Goal: Transaction & Acquisition: Obtain resource

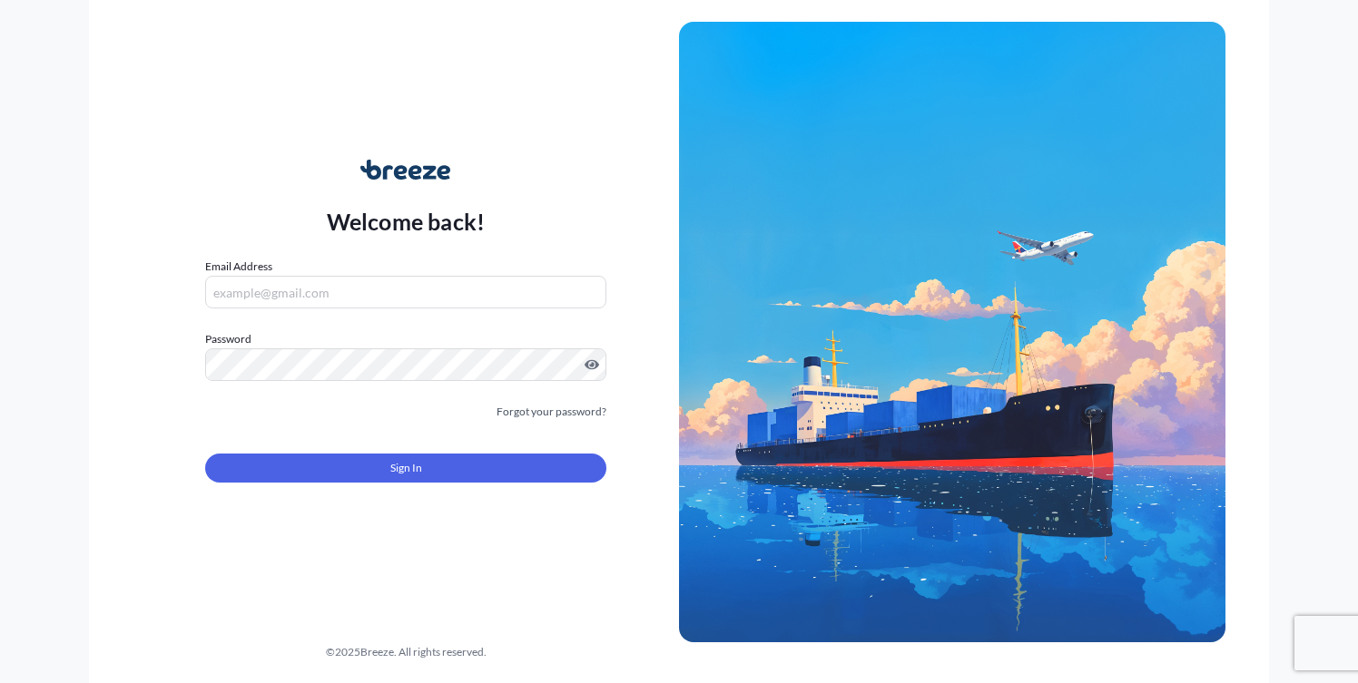
click at [321, 275] on div "Email Address" at bounding box center [405, 283] width 401 height 51
click at [309, 294] on input "Email Address" at bounding box center [405, 292] width 401 height 33
click at [160, 309] on div "Welcome back! Email Address Password Must include: Upper & lower case letters S…" at bounding box center [406, 332] width 546 height 418
click at [258, 294] on input "Email Address" at bounding box center [405, 292] width 401 height 33
type input "[PERSON_NAME][EMAIL_ADDRESS][DOMAIN_NAME]"
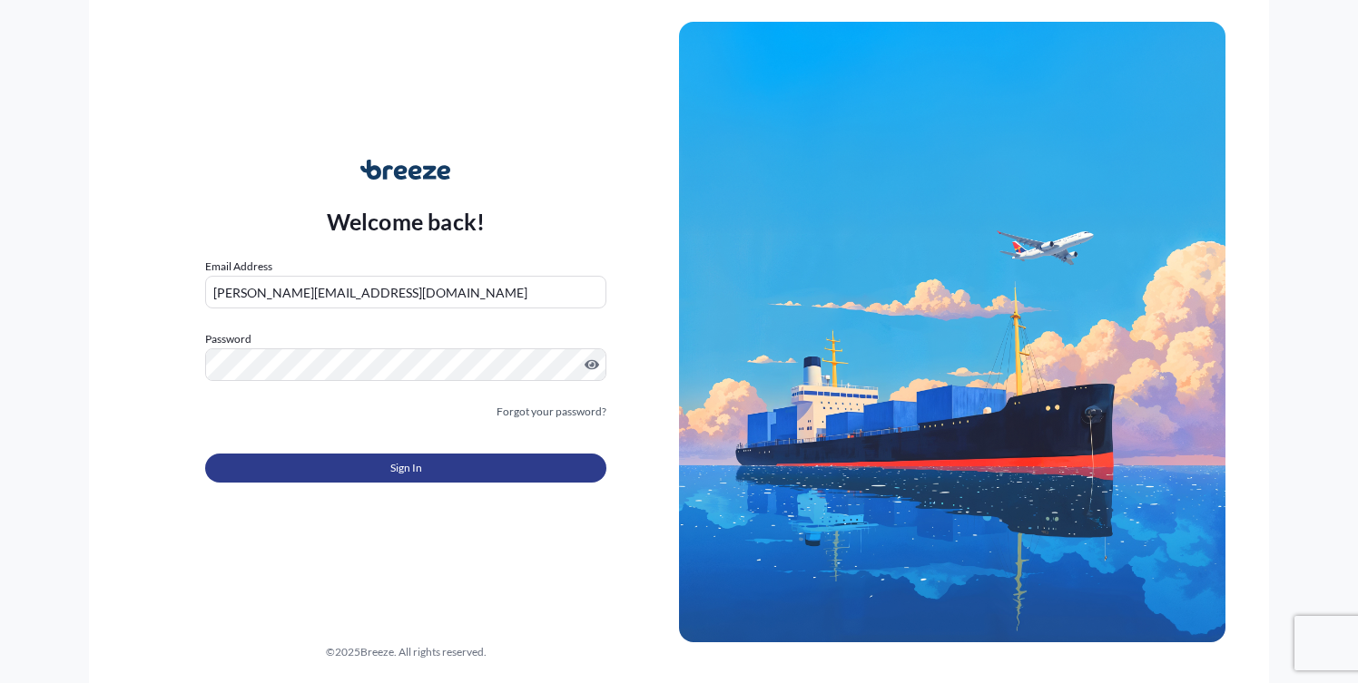
click at [357, 467] on button "Sign In" at bounding box center [405, 468] width 401 height 29
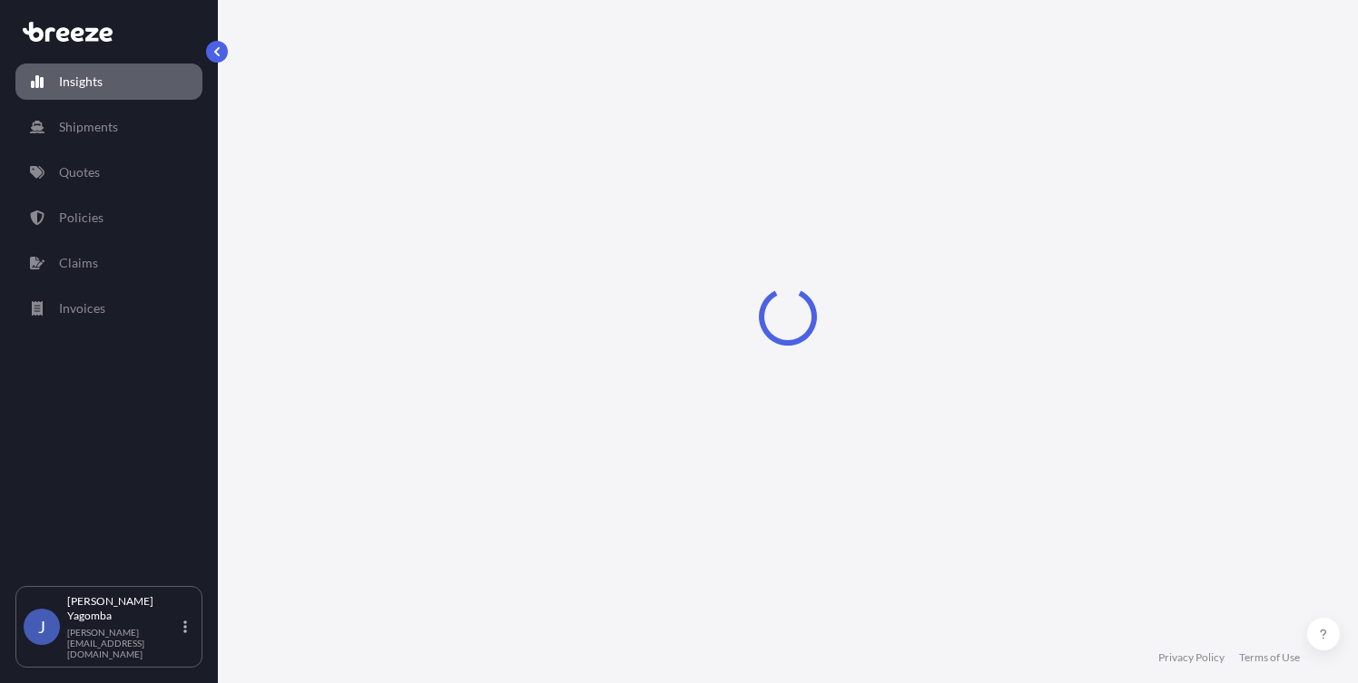
select select "2025"
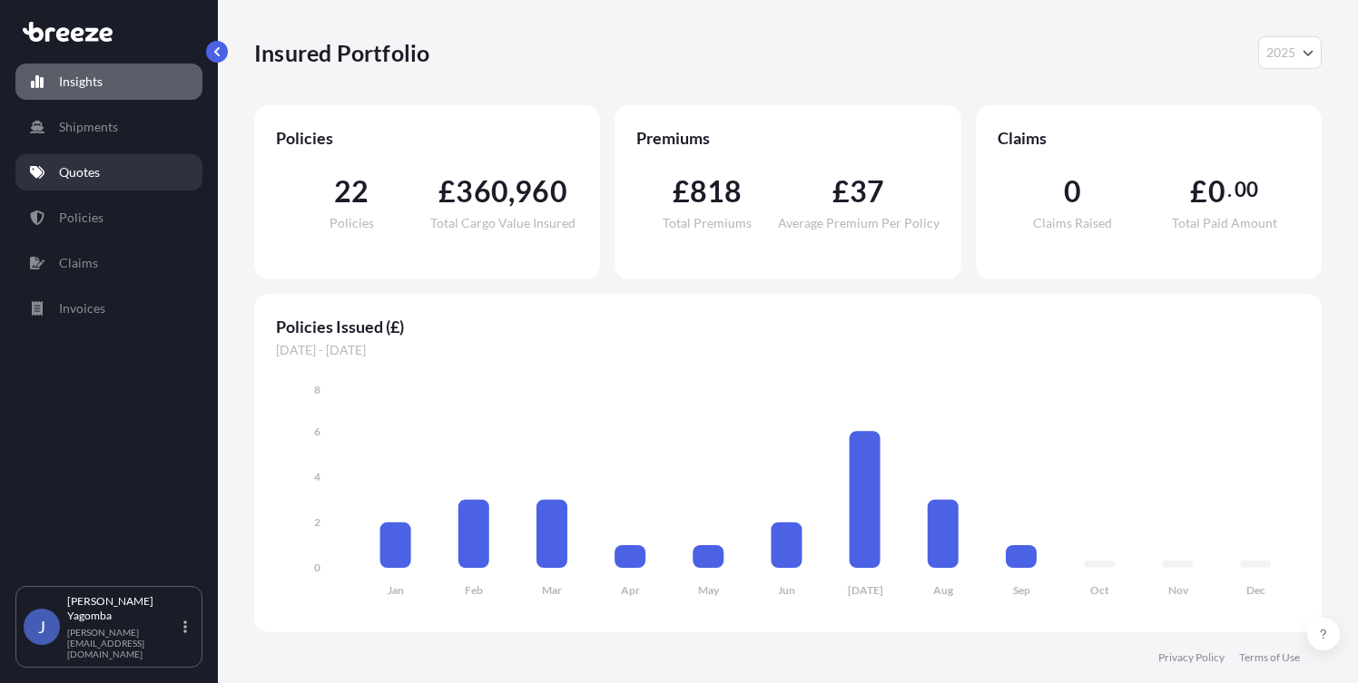
click at [80, 173] on p "Quotes" at bounding box center [79, 172] width 41 height 18
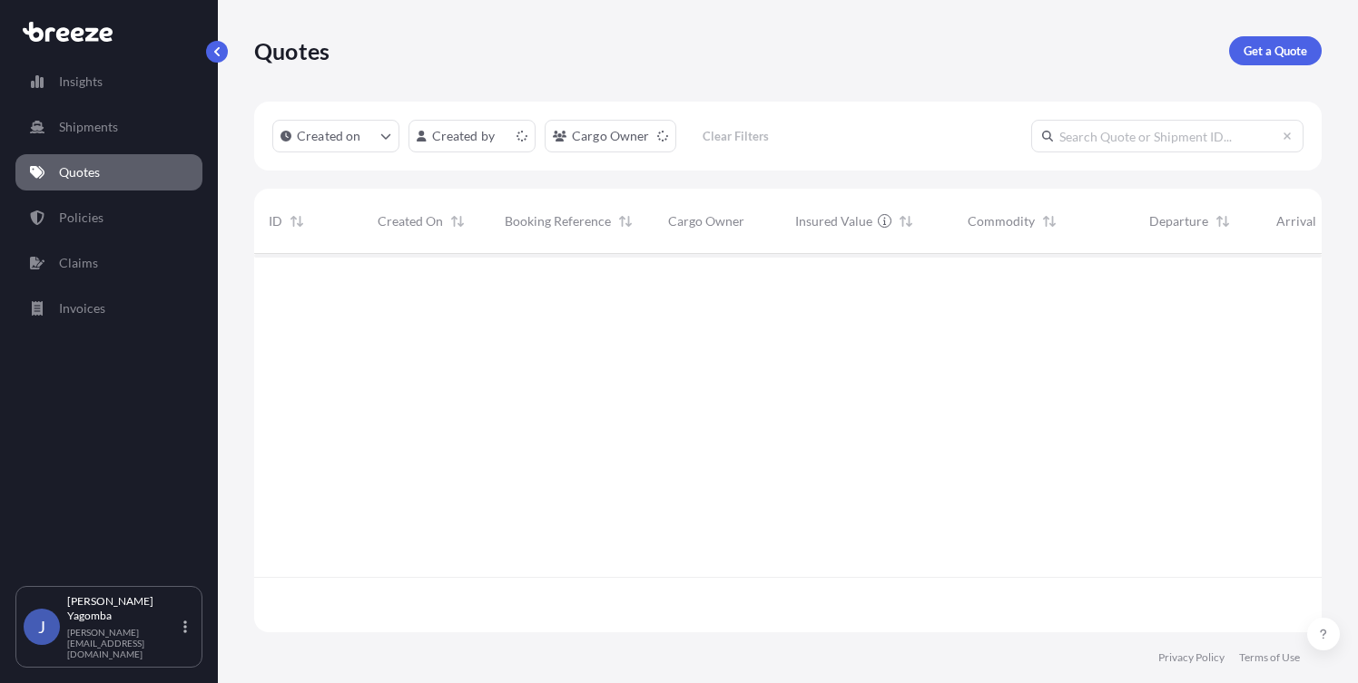
scroll to position [375, 1054]
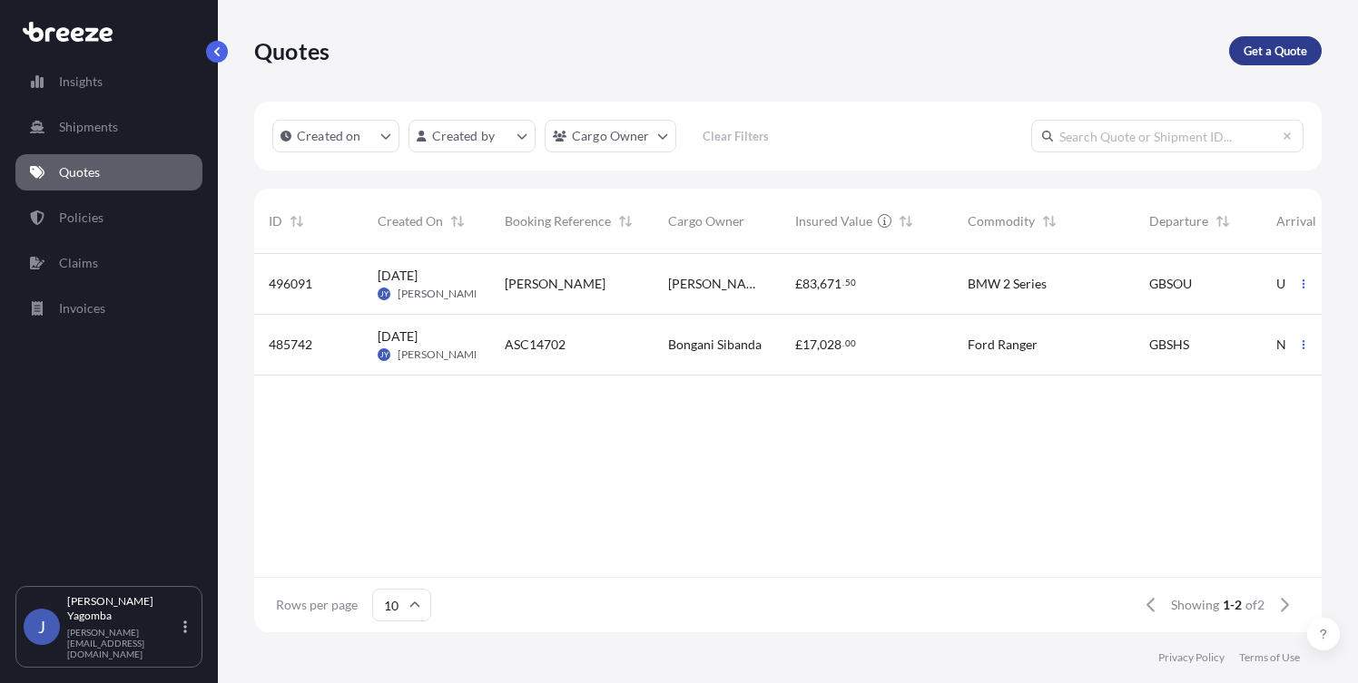
click at [1269, 50] on p "Get a Quote" at bounding box center [1275, 51] width 64 height 18
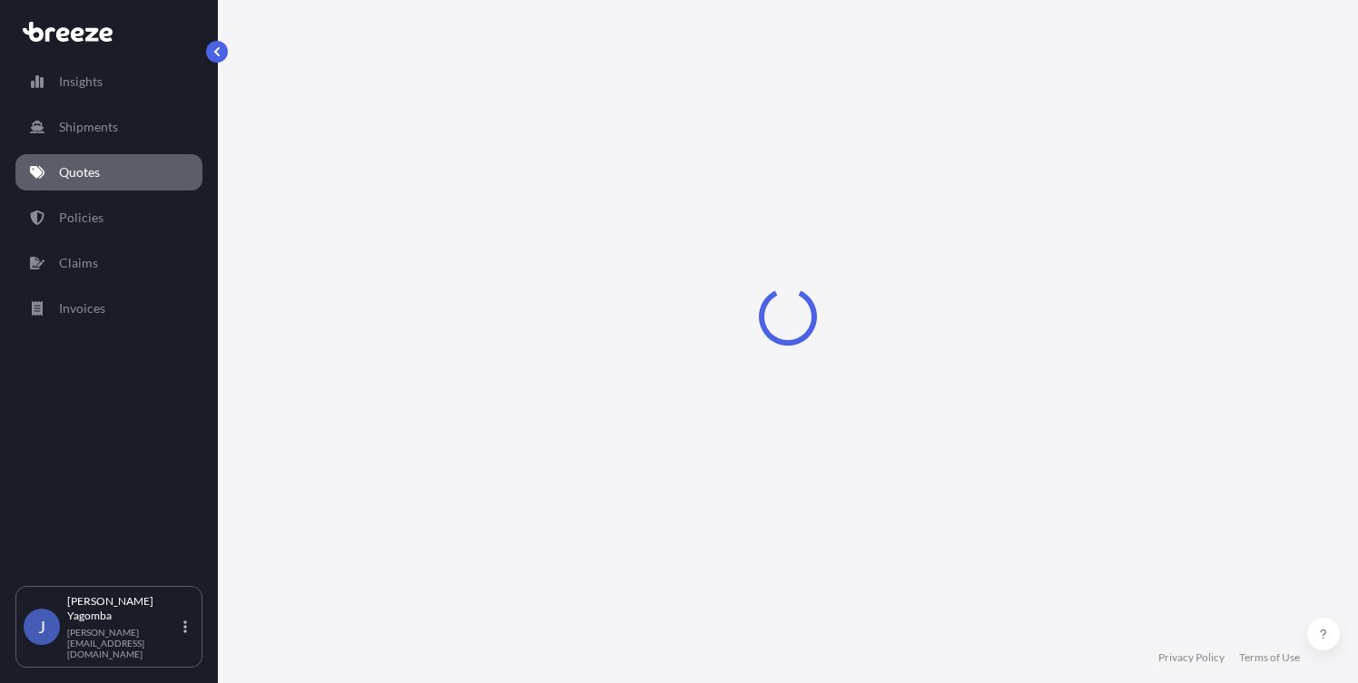
scroll to position [14, 0]
select select "Sea"
select select "1"
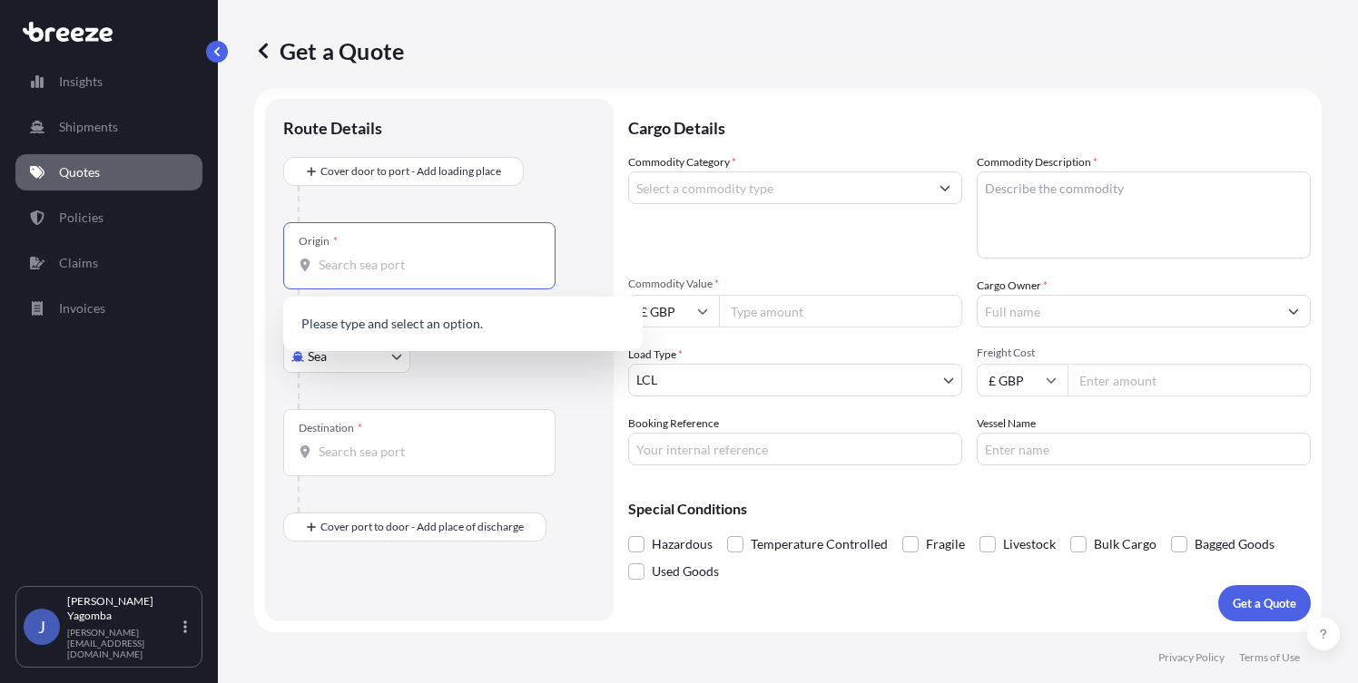
click at [436, 271] on input "Origin *" at bounding box center [426, 265] width 214 height 18
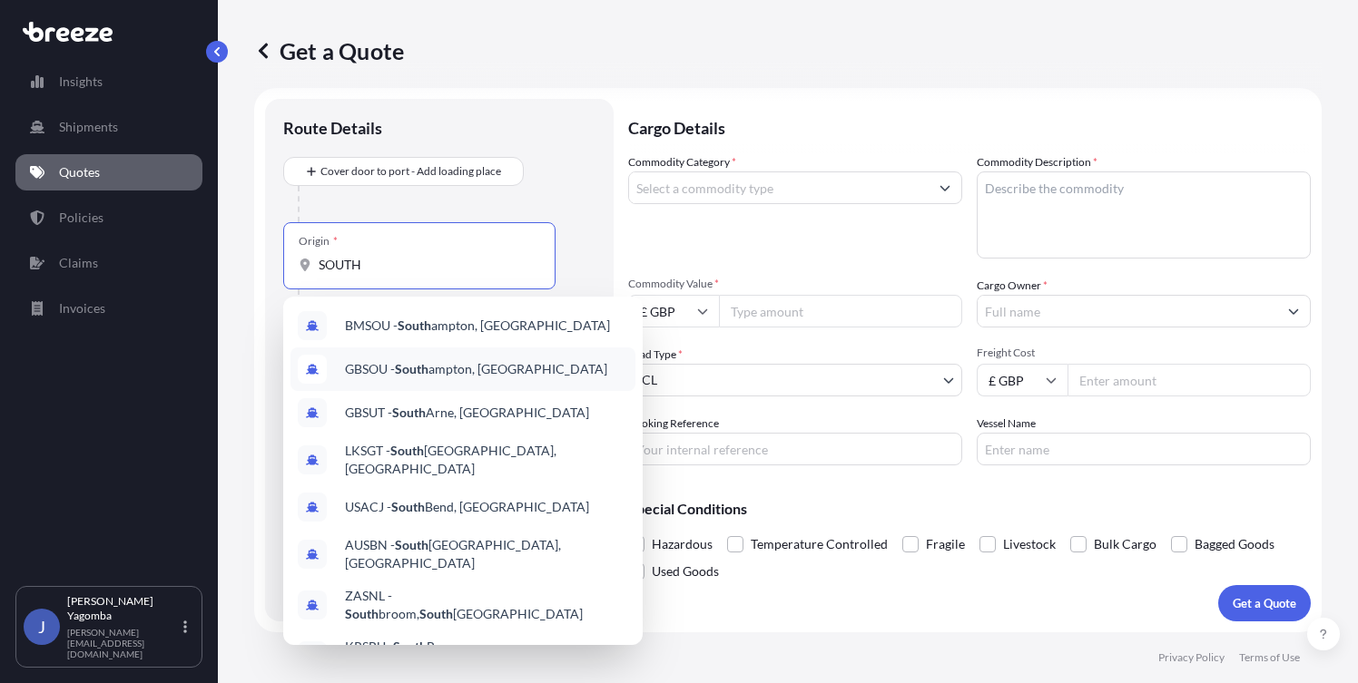
click at [463, 376] on span "GBSOU - [GEOGRAPHIC_DATA], [GEOGRAPHIC_DATA]" at bounding box center [476, 369] width 262 height 18
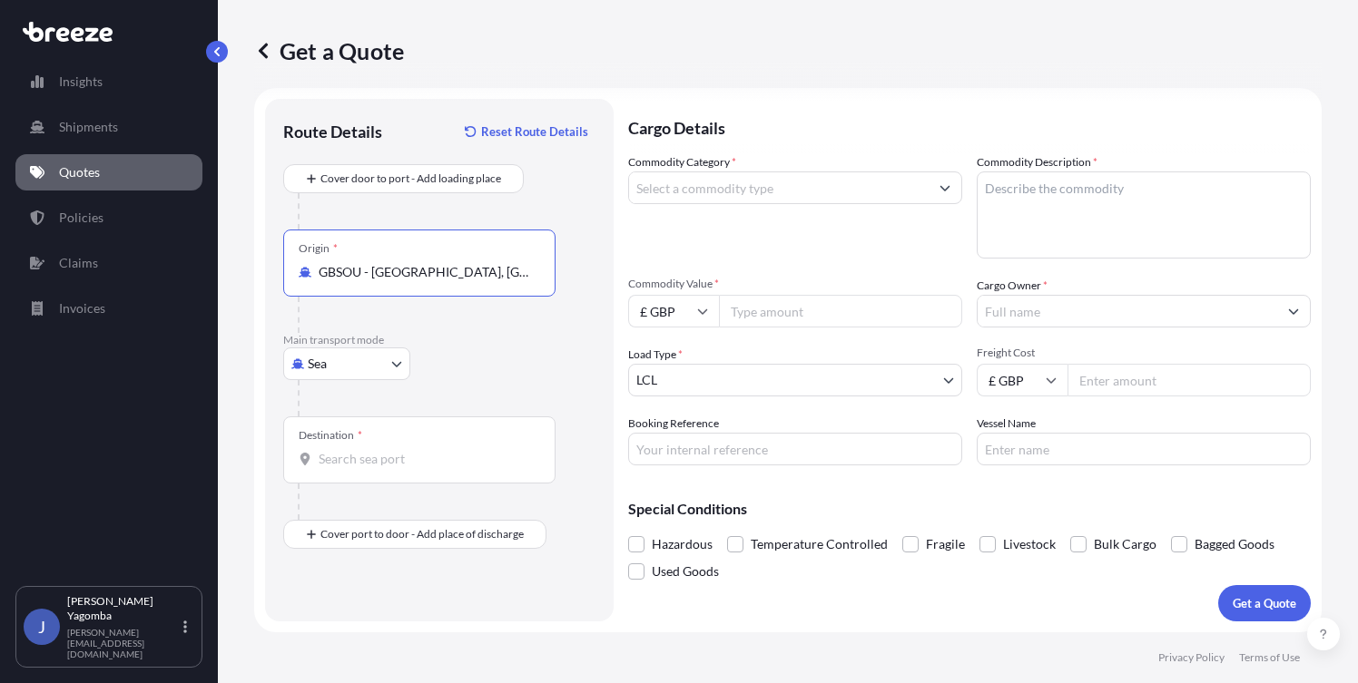
type input "GBSOU - [GEOGRAPHIC_DATA], [GEOGRAPHIC_DATA]"
click at [399, 457] on input "Destination *" at bounding box center [426, 459] width 214 height 18
type input "CYLMS - [GEOGRAPHIC_DATA], [GEOGRAPHIC_DATA]"
click at [1022, 310] on input "Cargo Owner *" at bounding box center [1128, 311] width 300 height 33
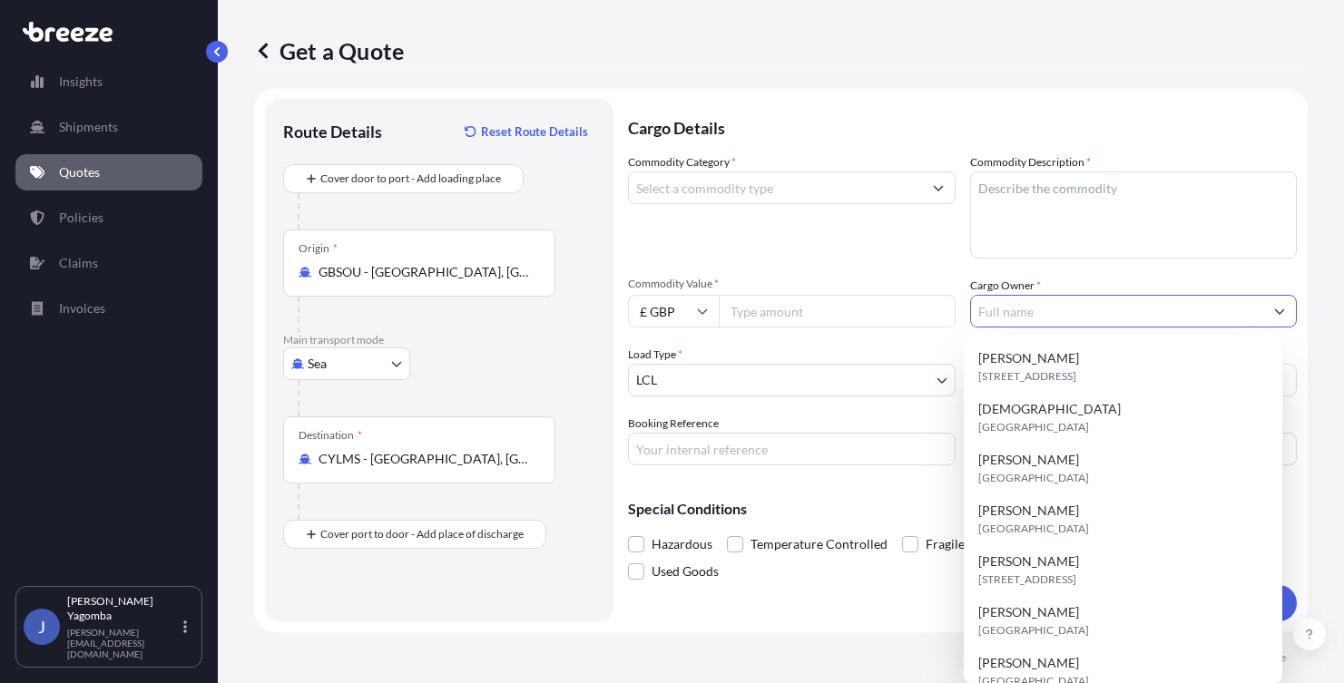
paste input "[US_STATE][PERSON_NAME]"
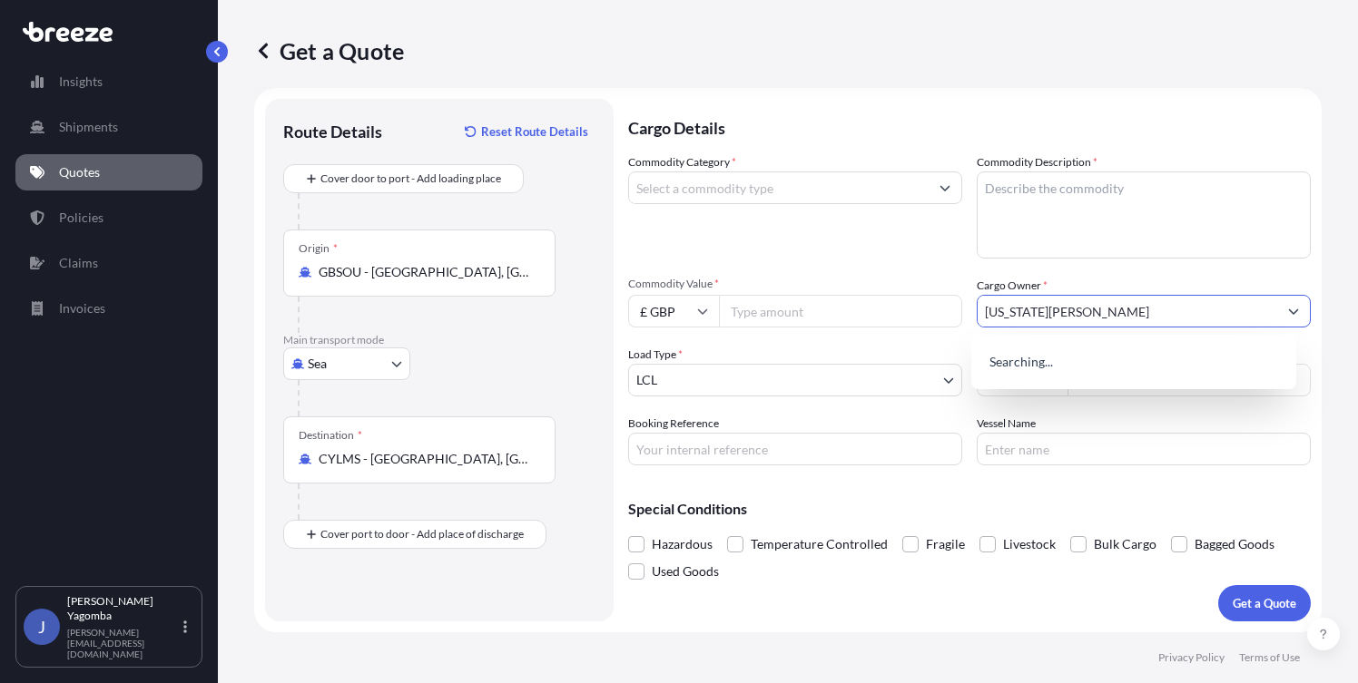
type input "[US_STATE][PERSON_NAME]"
click at [1042, 173] on textarea "Commodity Description *" at bounding box center [1144, 215] width 334 height 87
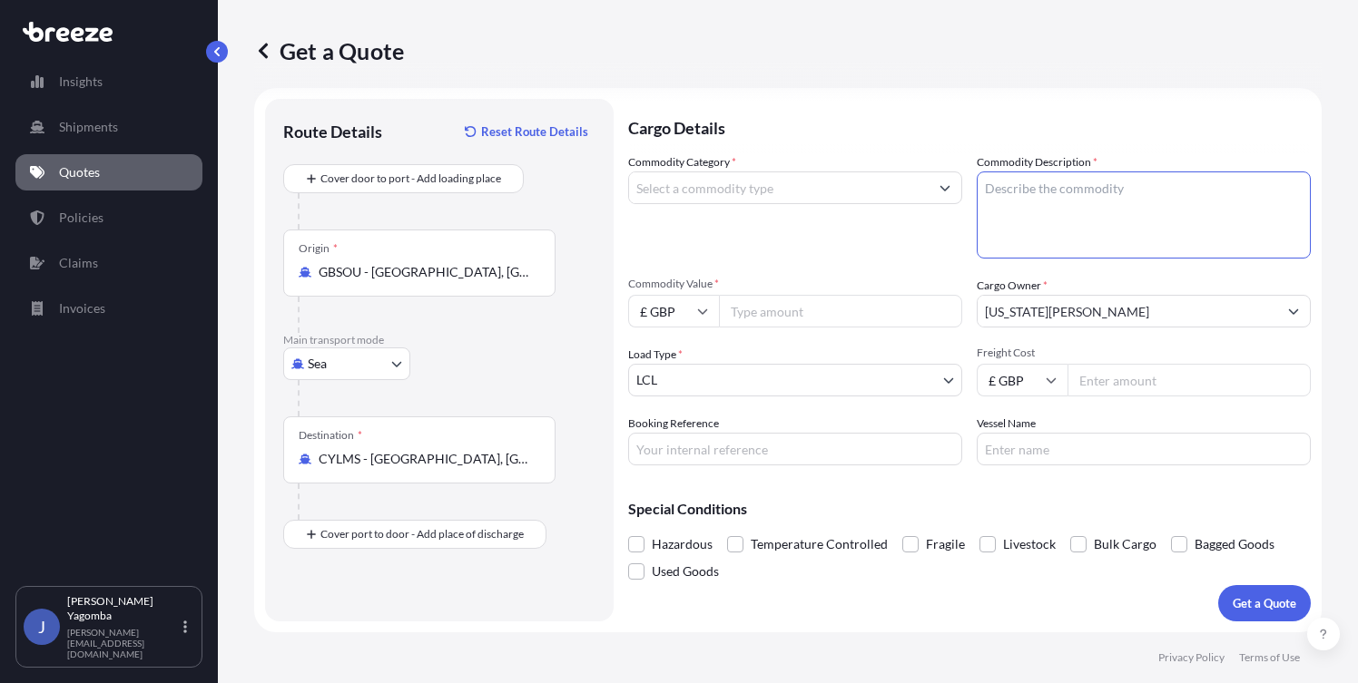
paste textarea "Mercedes C class"
click at [1052, 192] on textarea "Mercedes C class" at bounding box center [1144, 215] width 334 height 87
type textarea "Mercedes C Class"
click at [919, 190] on input "Commodity Category *" at bounding box center [779, 188] width 300 height 33
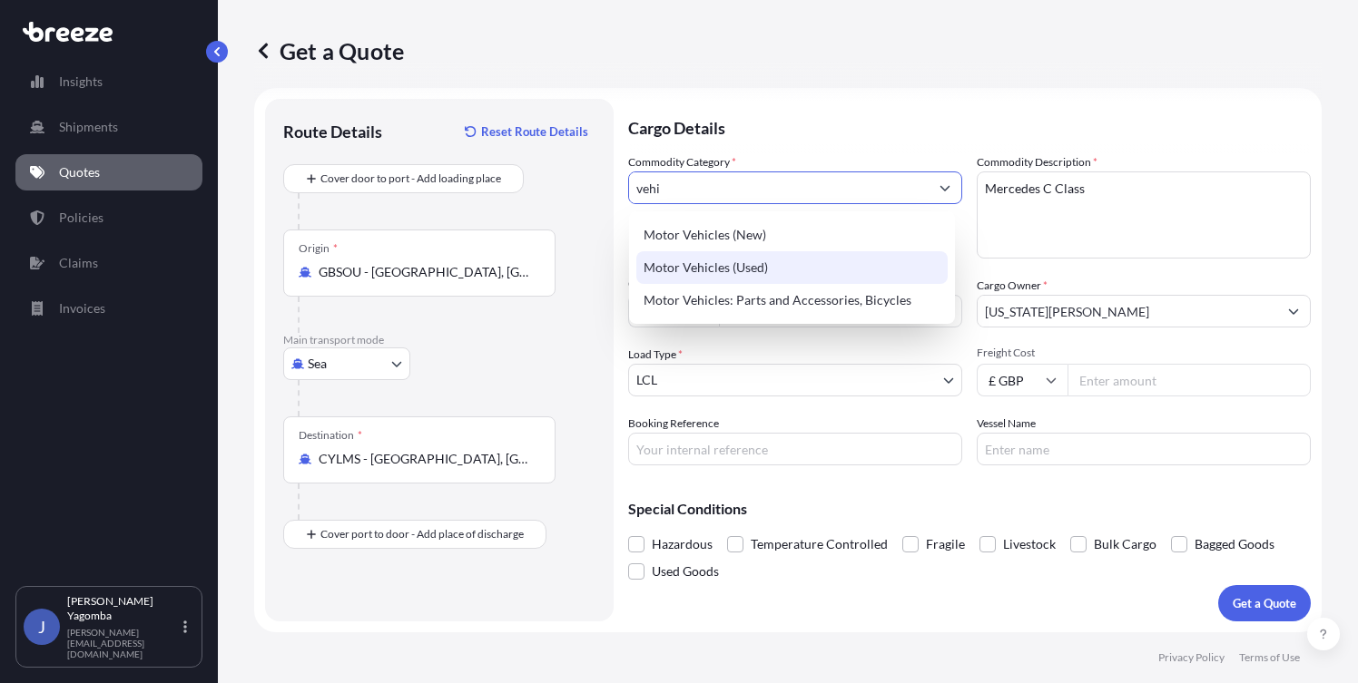
click at [785, 267] on div "Motor Vehicles (Used)" at bounding box center [791, 267] width 311 height 33
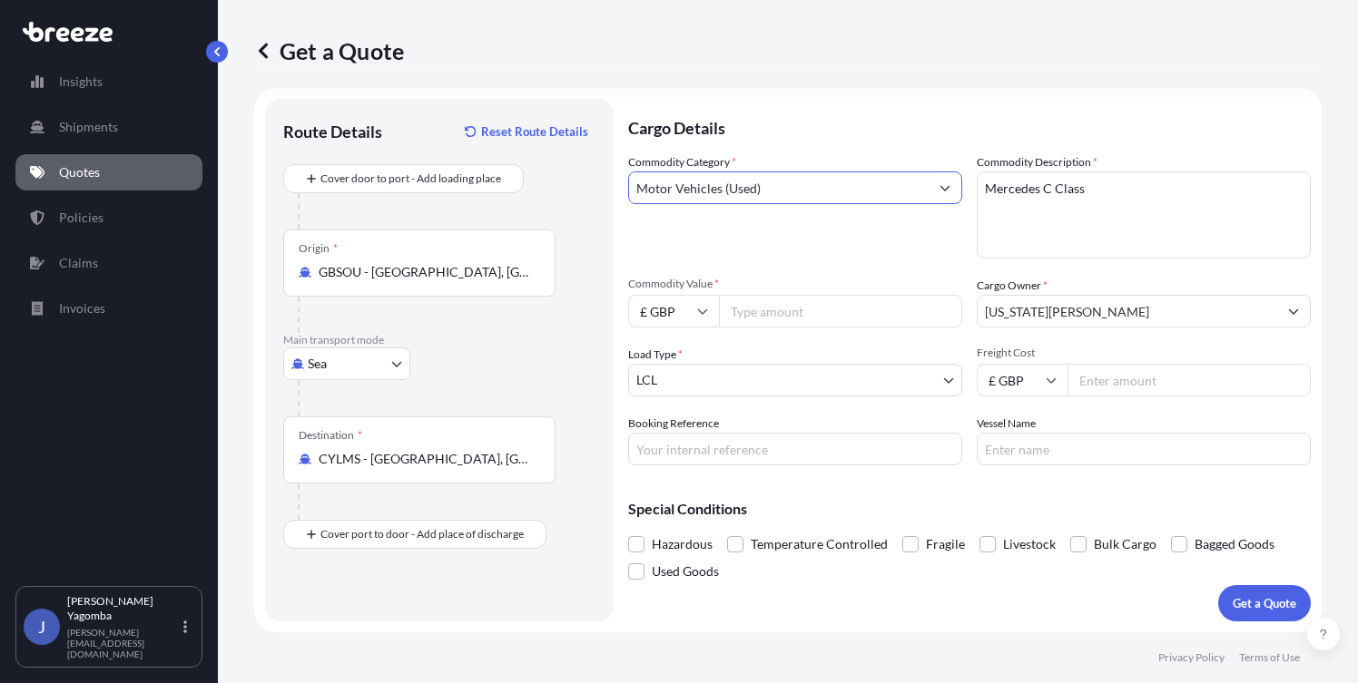
type input "Motor Vehicles (Used)"
click at [789, 308] on input "Commodity Value *" at bounding box center [840, 311] width 243 height 33
type input "12500"
click at [1114, 369] on input "Freight Cost" at bounding box center [1188, 380] width 243 height 33
click at [1111, 375] on input "Freight Cost" at bounding box center [1188, 380] width 243 height 33
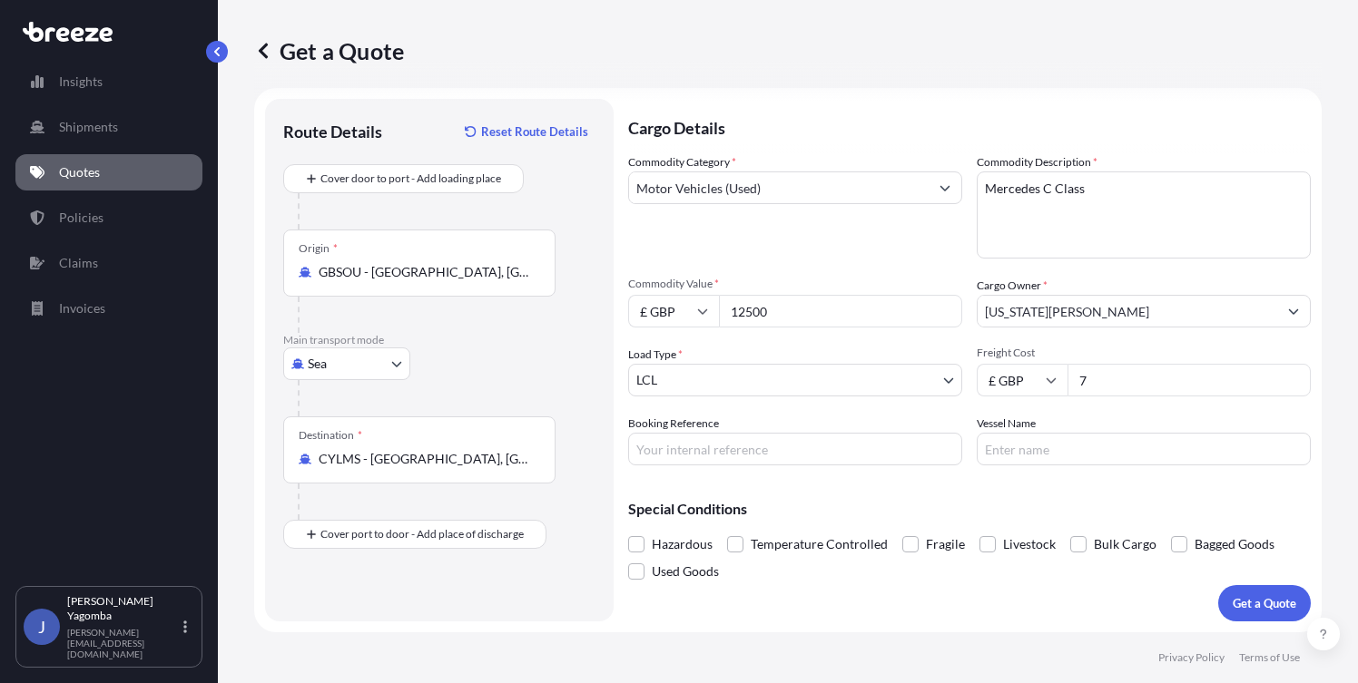
type input "72"
type input "720"
click at [1014, 449] on input "Vessel Name" at bounding box center [1144, 449] width 334 height 33
type input "TBC"
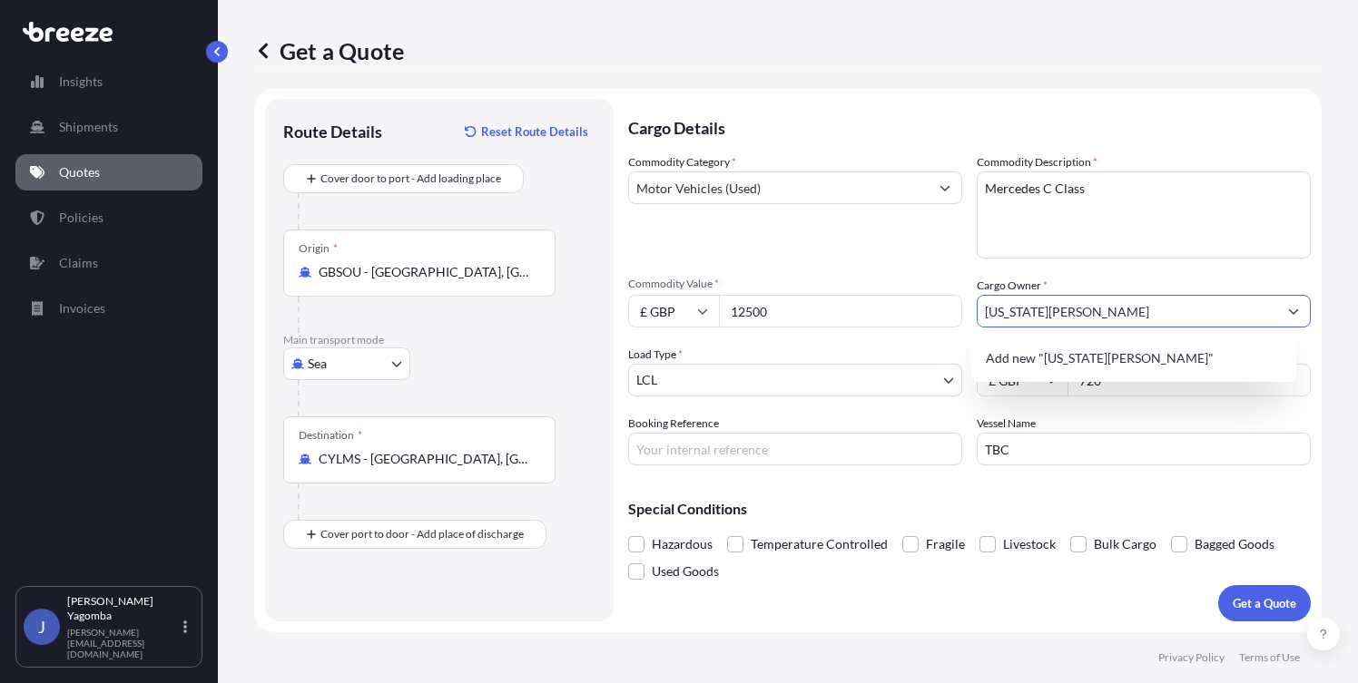
drag, startPoint x: 1073, startPoint y: 315, endPoint x: 889, endPoint y: 321, distance: 183.5
click at [889, 321] on div "Commodity Category * Motor Vehicles (Used) Commodity Description * Mercedes C C…" at bounding box center [969, 309] width 683 height 312
drag, startPoint x: 1076, startPoint y: 312, endPoint x: 947, endPoint y: 307, distance: 129.9
click at [947, 307] on div "Commodity Category * Motor Vehicles (Used) Commodity Description * Mercedes C C…" at bounding box center [969, 309] width 683 height 312
click at [758, 439] on input "Booking Reference" at bounding box center [795, 449] width 334 height 33
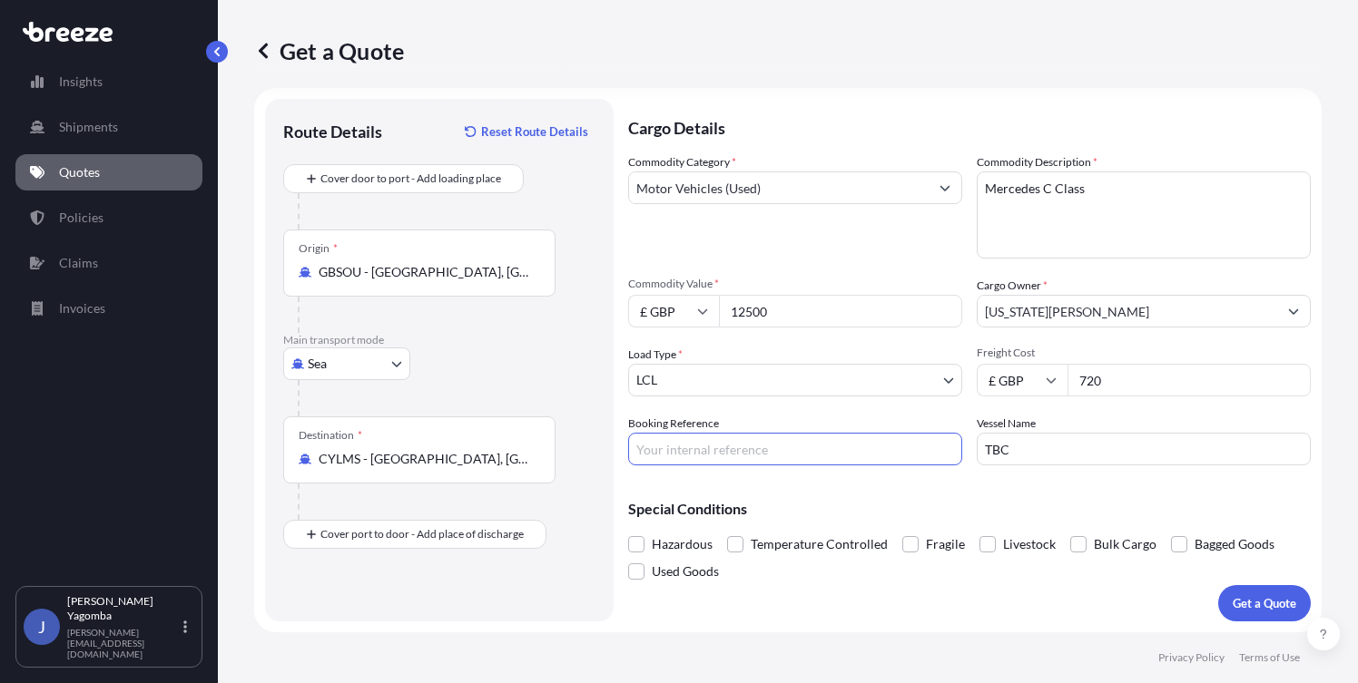
paste input "[US_STATE][PERSON_NAME]"
type input "[US_STATE][PERSON_NAME]"
click at [1260, 609] on p "Get a Quote" at bounding box center [1265, 604] width 64 height 18
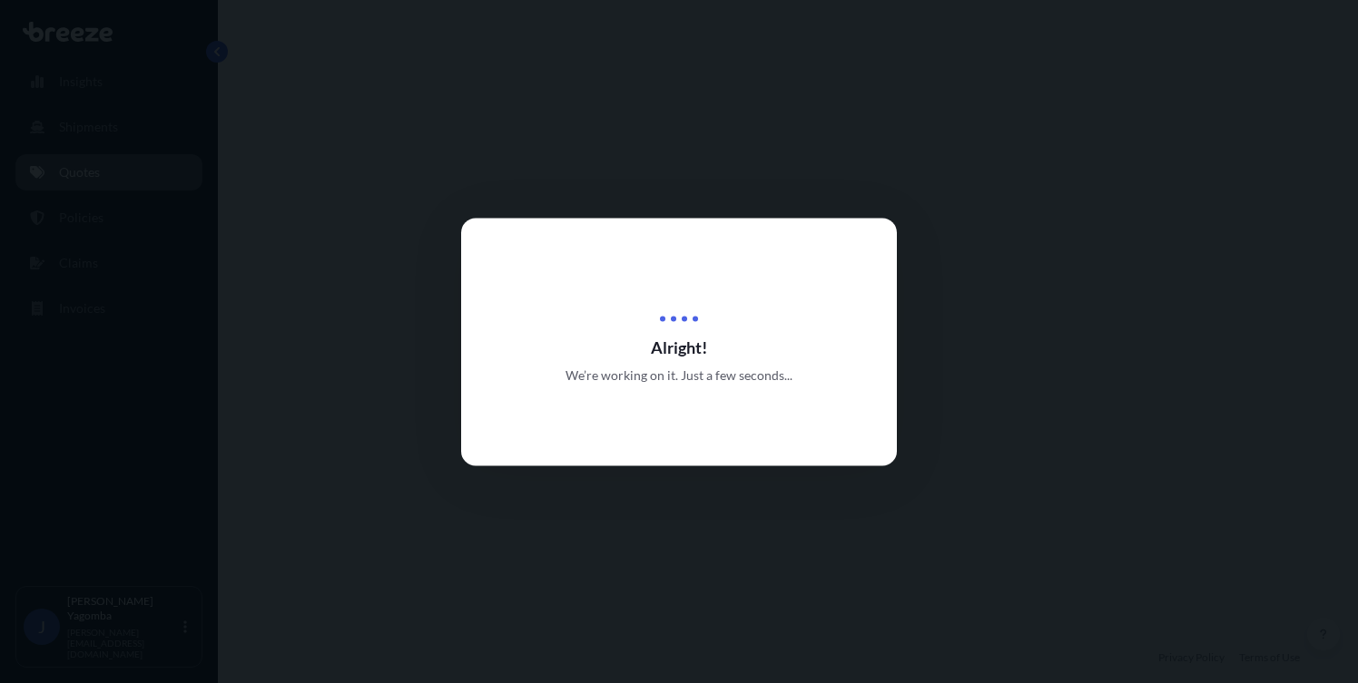
select select "Sea"
select select "1"
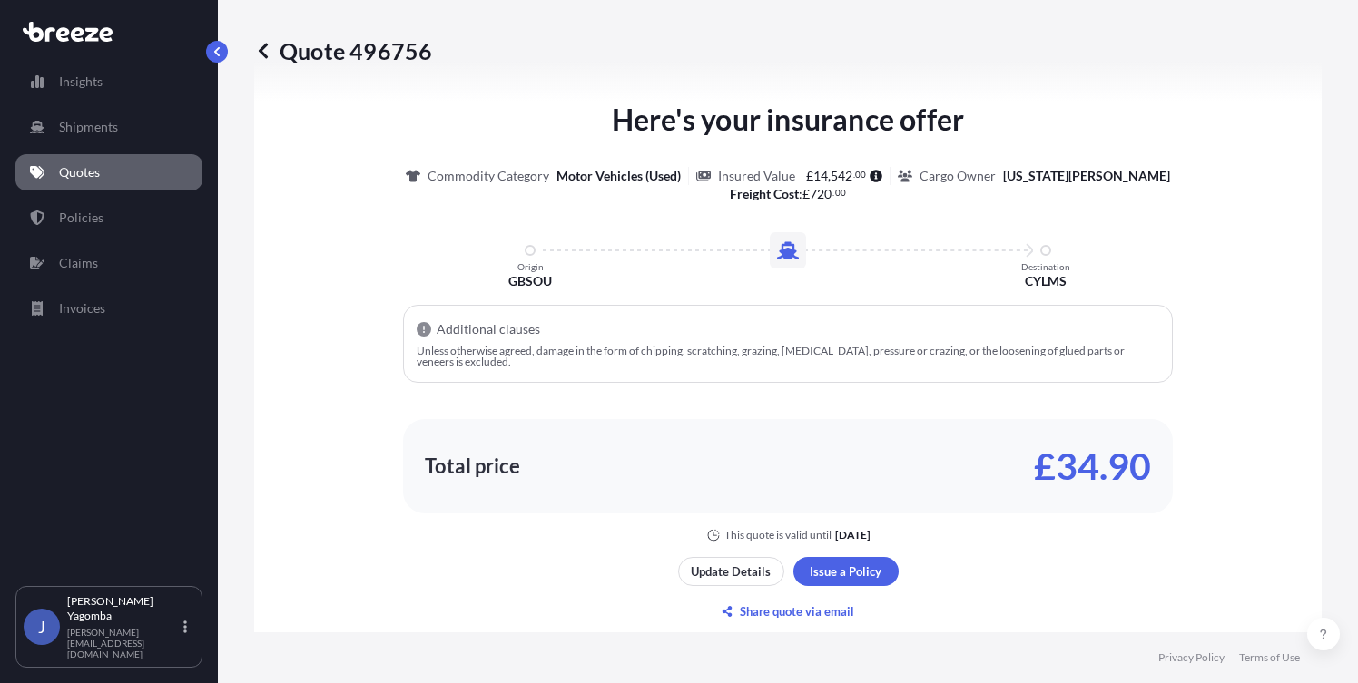
scroll to position [868, 0]
